Goal: Transaction & Acquisition: Book appointment/travel/reservation

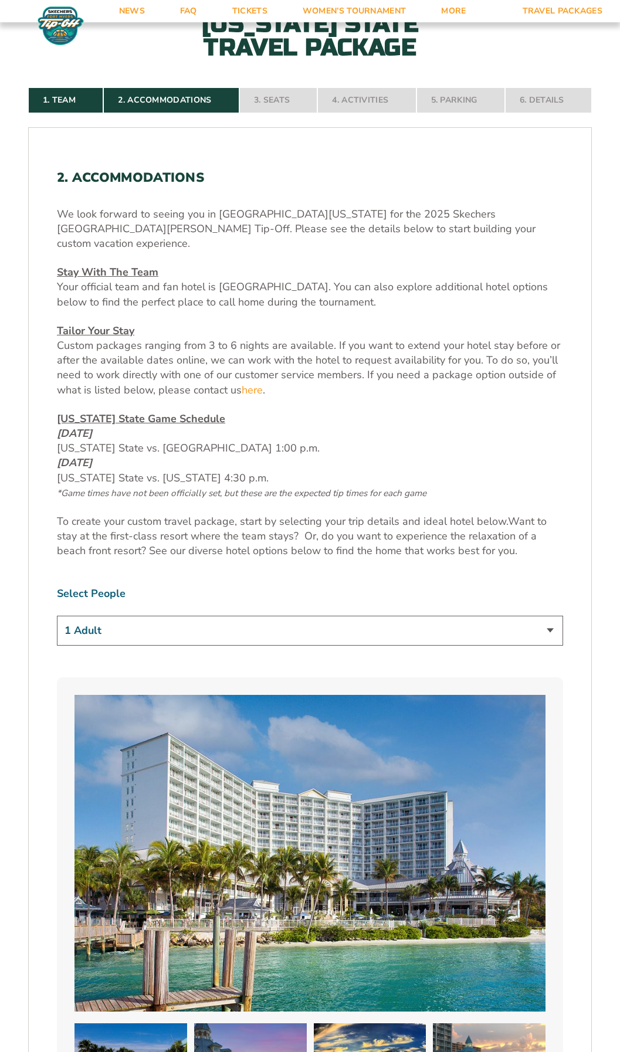
scroll to position [551, 0]
click at [142, 616] on select "1 Adult 2 Adults 3 Adults 4 Adults 2 Adults + 1 Child 2 Adults + 2 Children 2 A…" at bounding box center [310, 630] width 506 height 30
select select "2 Adults"
click at [57, 615] on select "1 Adult 2 Adults 3 Adults 4 Adults 2 Adults + 1 Child 2 Adults + 2 Children 2 A…" at bounding box center [310, 630] width 506 height 30
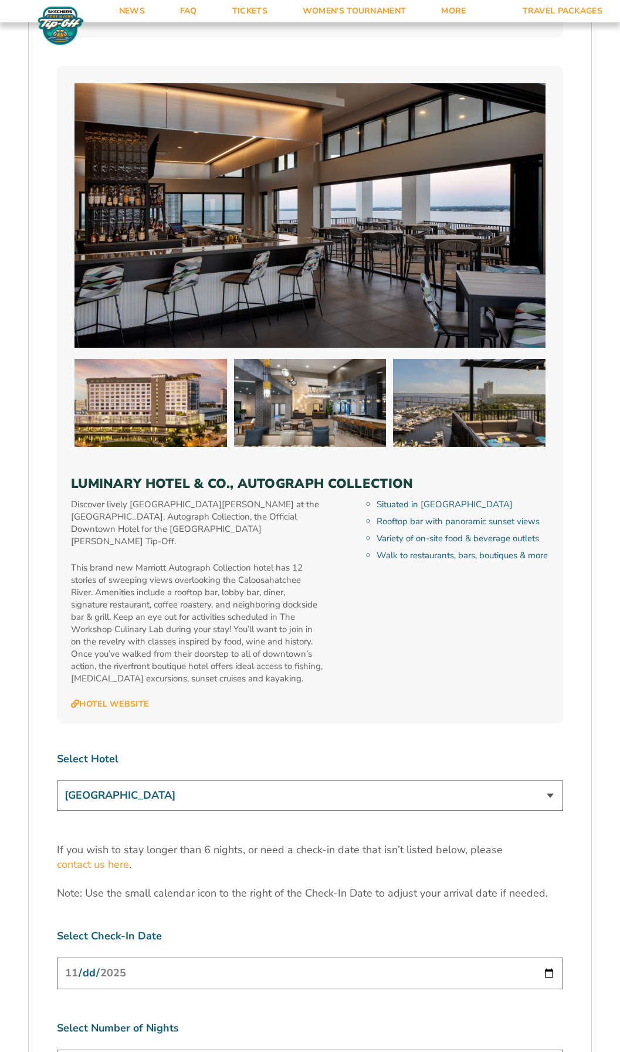
scroll to position [3306, 0]
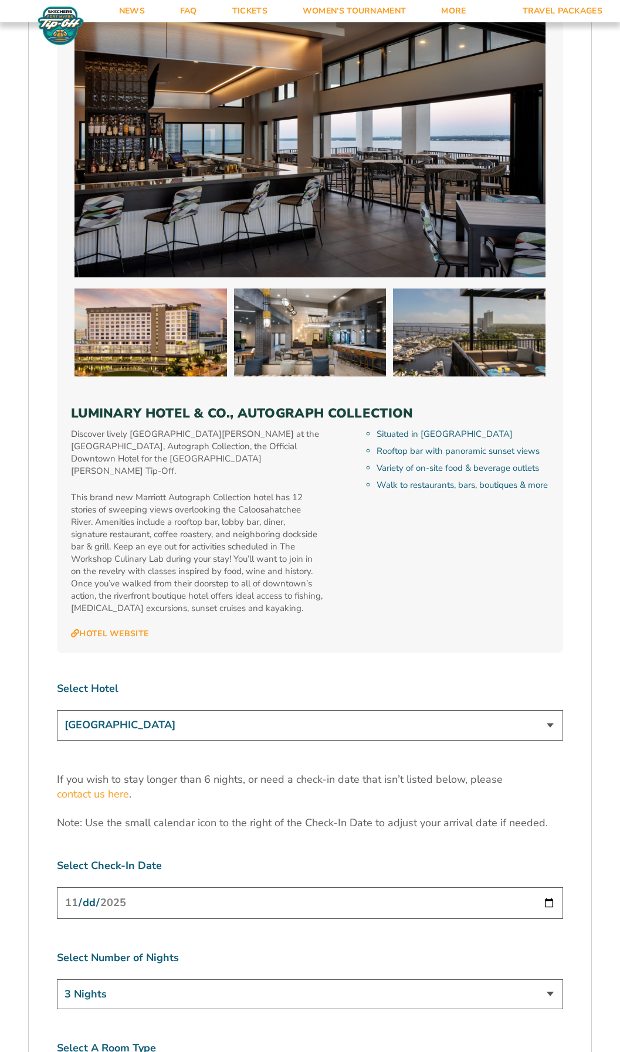
click at [178, 710] on select "[GEOGRAPHIC_DATA] [GEOGRAPHIC_DATA] [GEOGRAPHIC_DATA], Autograph Collection" at bounding box center [310, 725] width 506 height 30
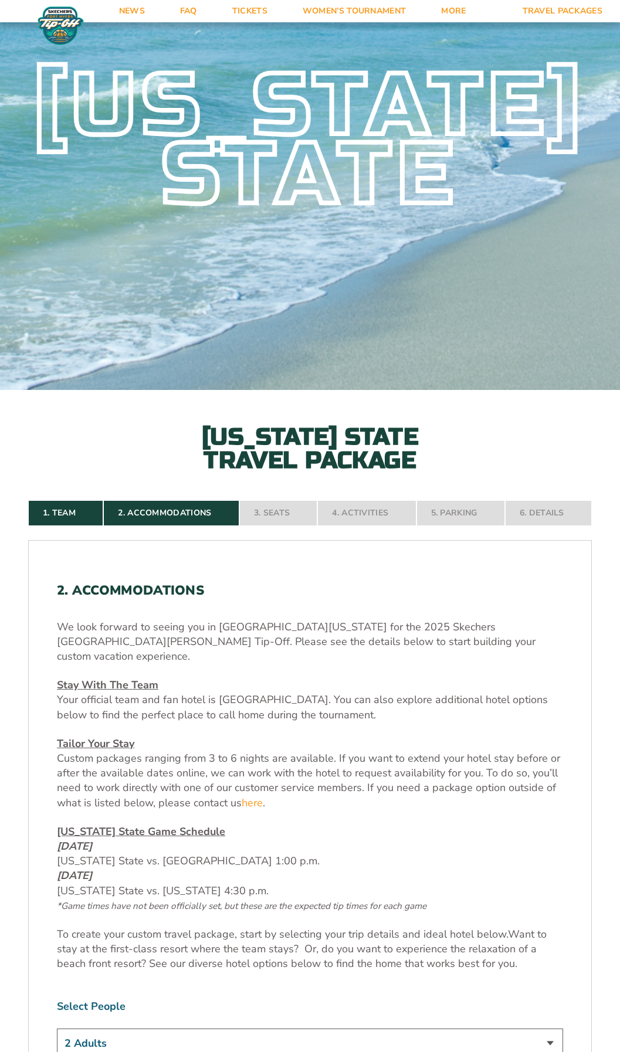
scroll to position [0, 0]
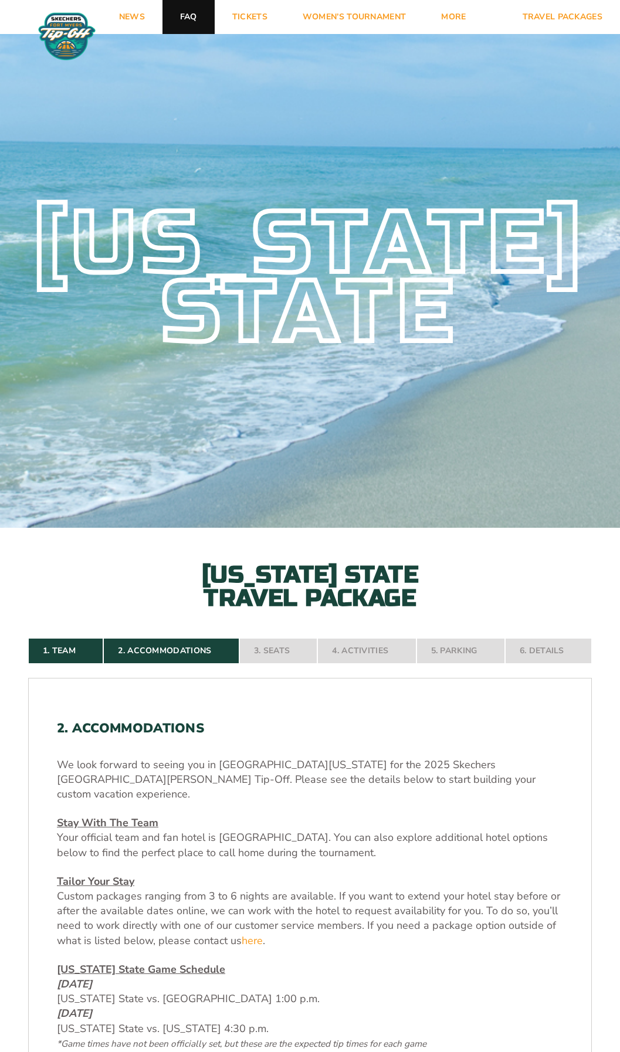
click at [188, 18] on link "FAQ" at bounding box center [188, 17] width 52 height 34
